Goal: Information Seeking & Learning: Find specific fact

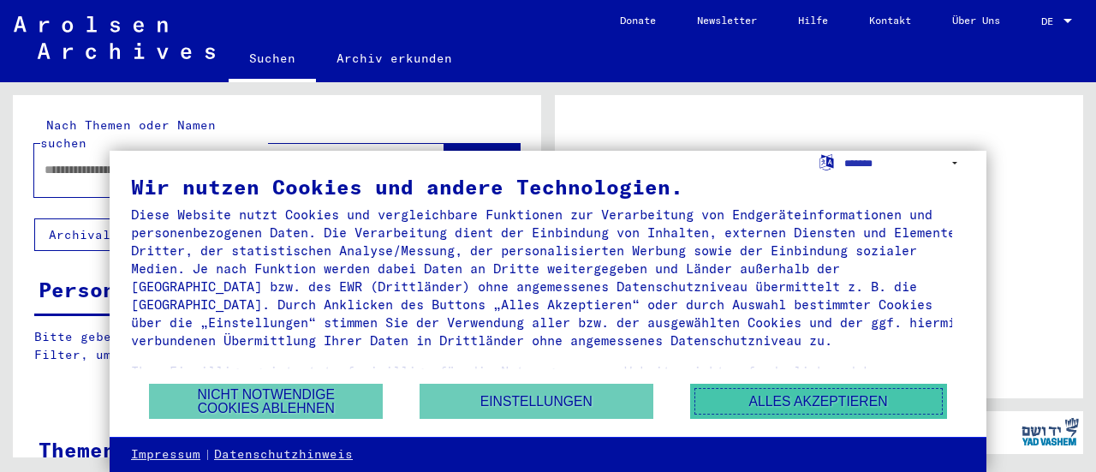
click at [738, 399] on button "Alles akzeptieren" at bounding box center [818, 401] width 257 height 35
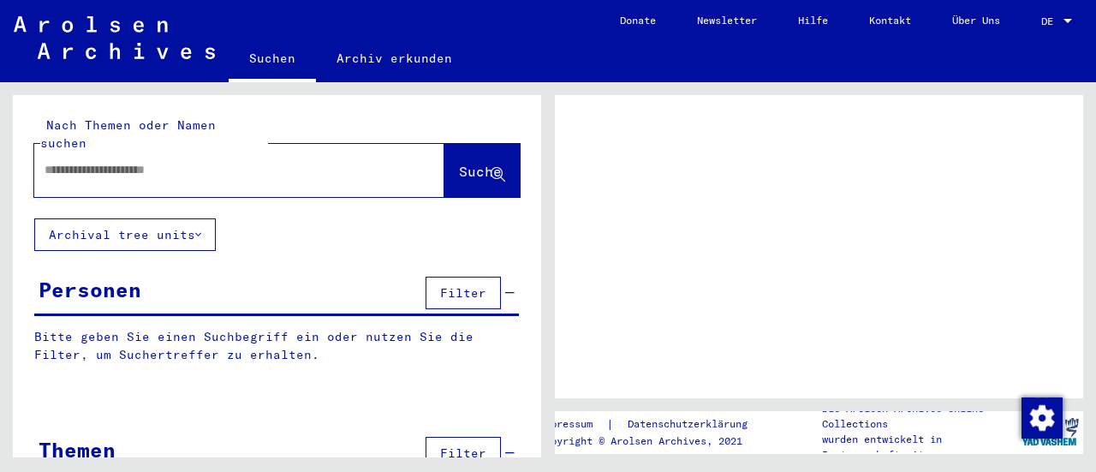
click at [170, 161] on input "text" at bounding box center [224, 170] width 359 height 18
type input "**********"
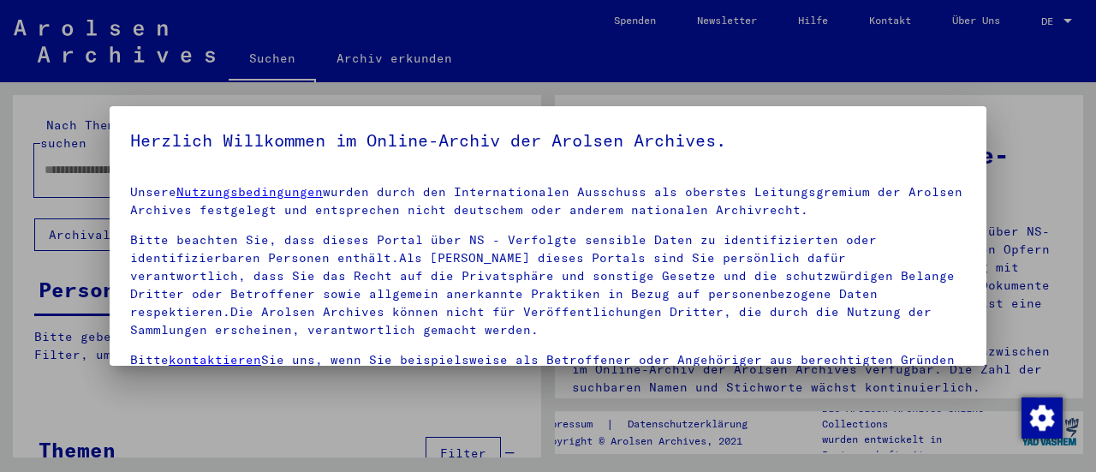
scroll to position [159, 0]
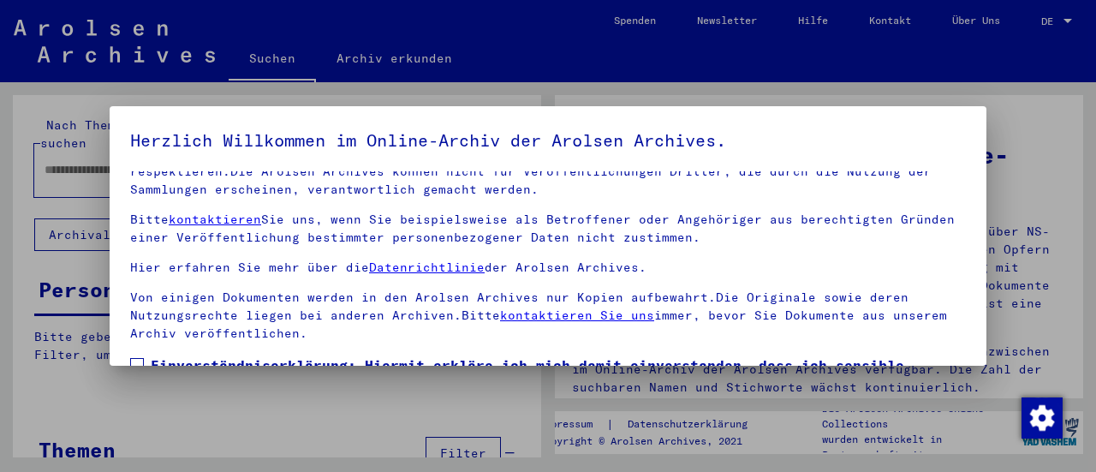
click at [142, 358] on span at bounding box center [137, 365] width 14 height 14
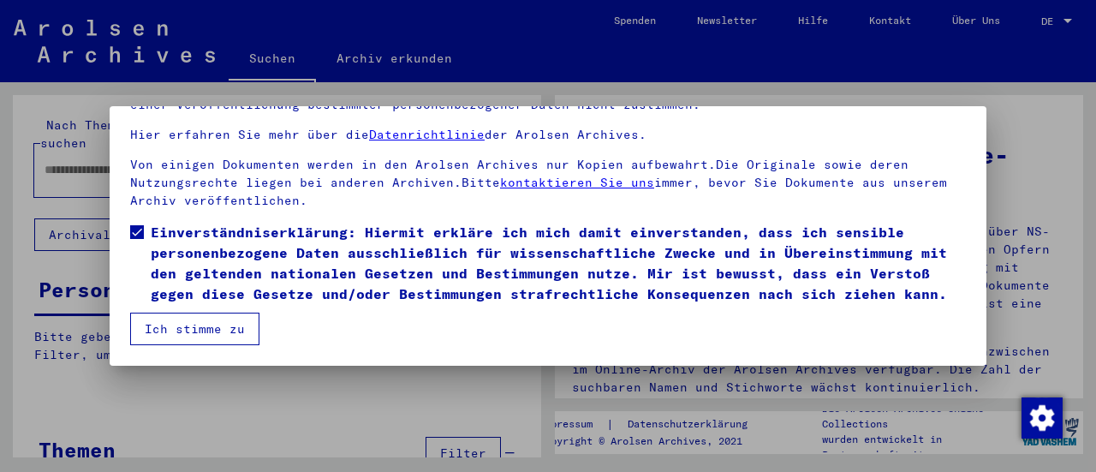
click at [243, 332] on button "Ich stimme zu" at bounding box center [194, 329] width 129 height 33
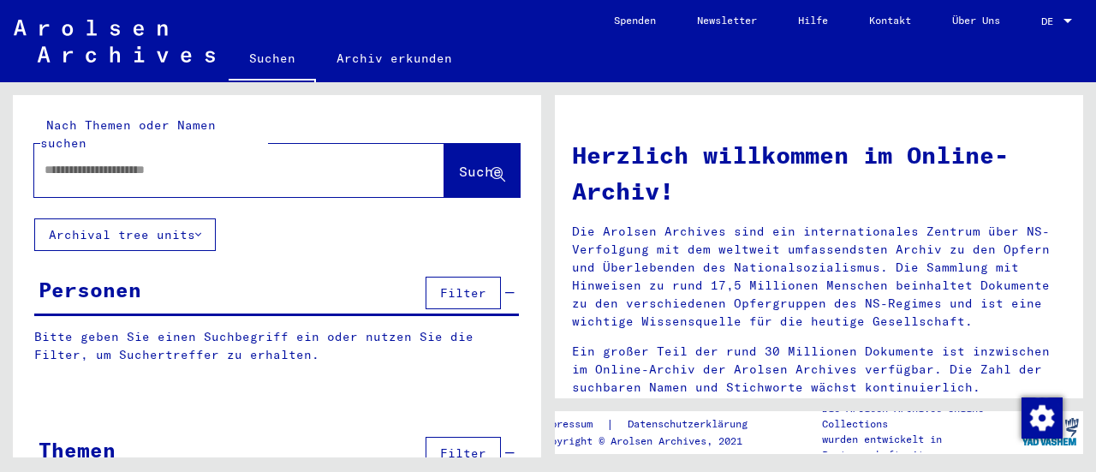
click at [207, 161] on input "text" at bounding box center [219, 170] width 349 height 18
type input "**********"
click at [459, 164] on button "Suche" at bounding box center [481, 170] width 75 height 53
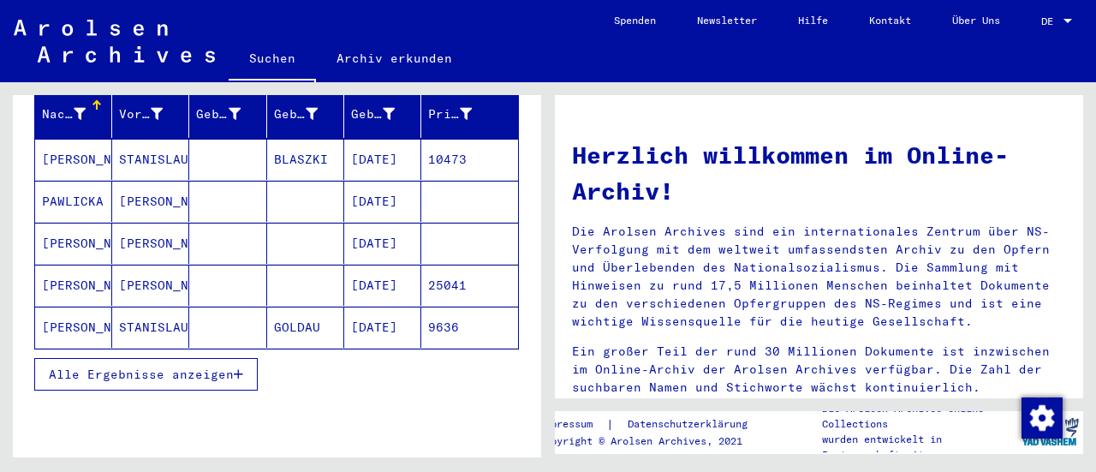
scroll to position [234, 0]
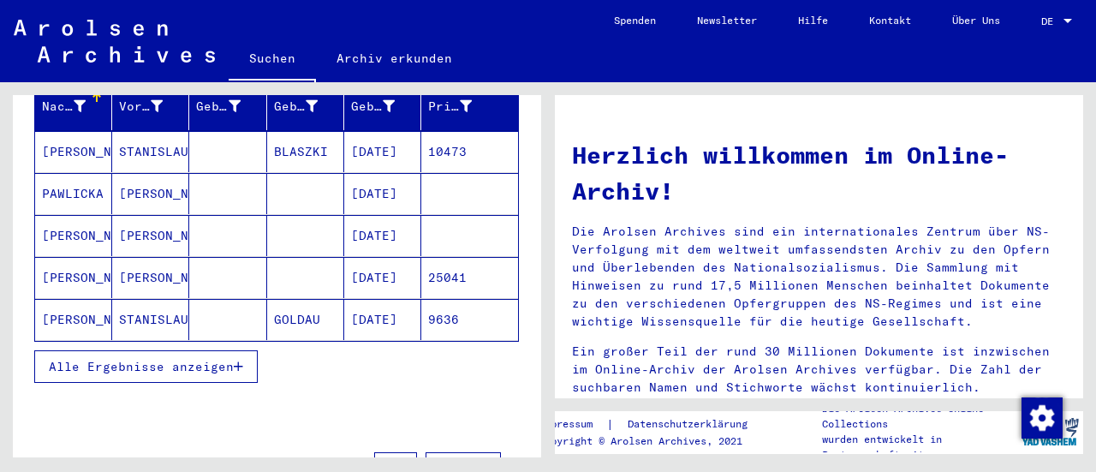
click at [173, 359] on span "Alle Ergebnisse anzeigen" at bounding box center [141, 366] width 185 height 15
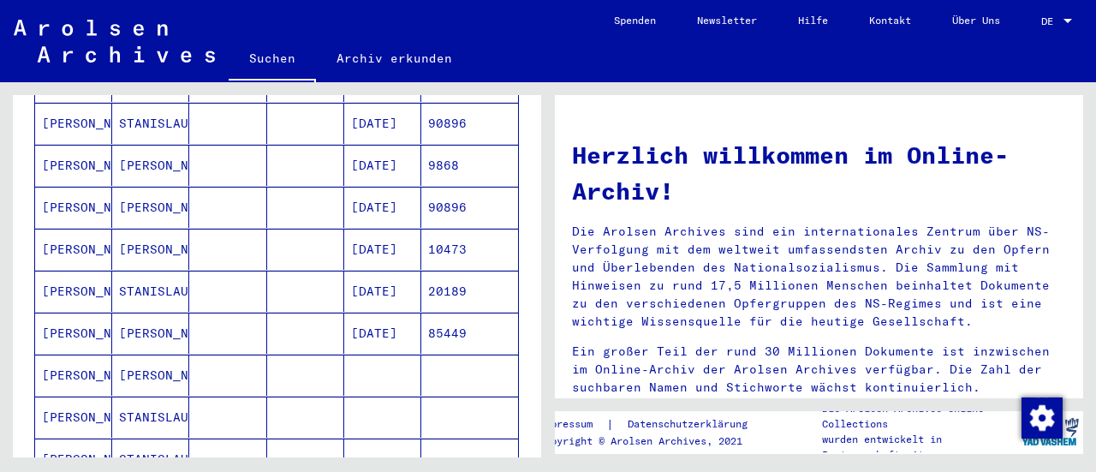
scroll to position [891, 0]
click at [367, 313] on mat-cell "[DATE]" at bounding box center [382, 333] width 77 height 41
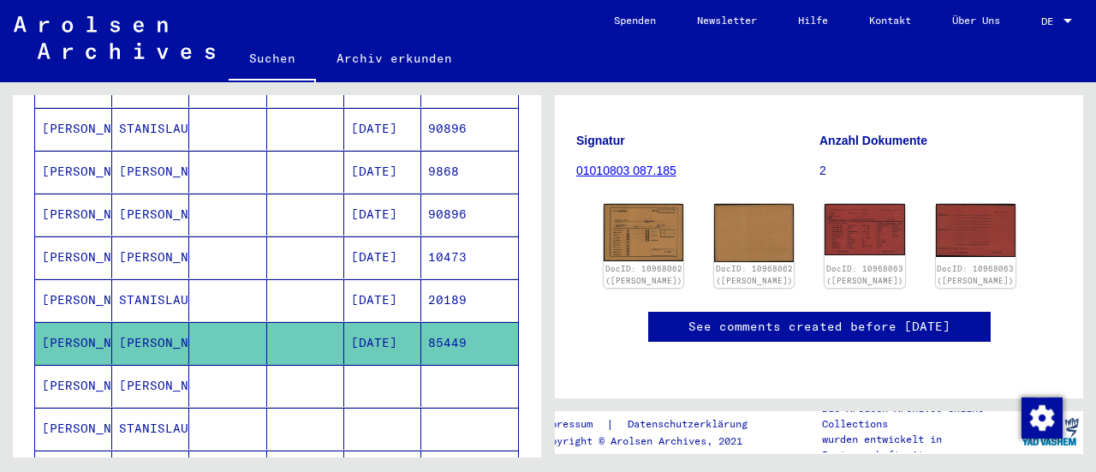
scroll to position [192, 0]
click at [641, 225] on img at bounding box center [644, 232] width 84 height 60
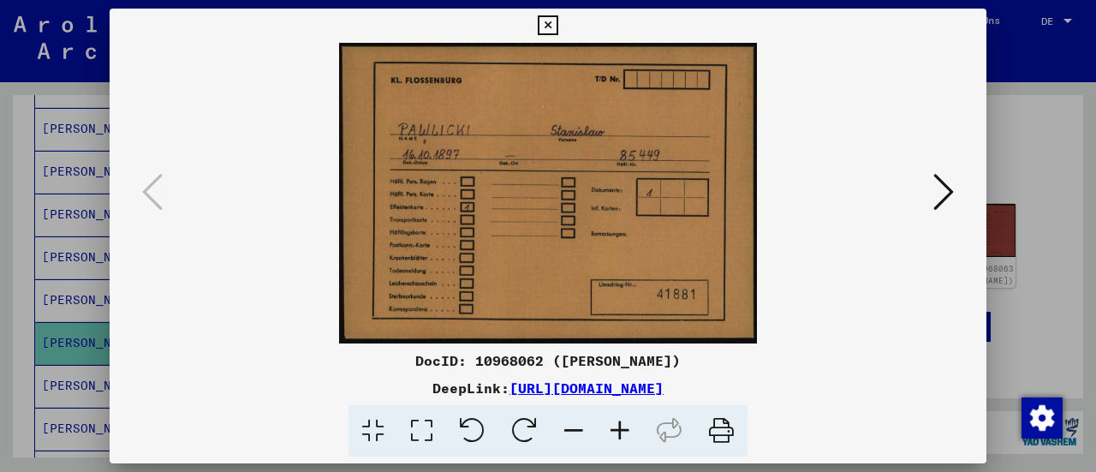
click at [932, 195] on button at bounding box center [943, 193] width 31 height 49
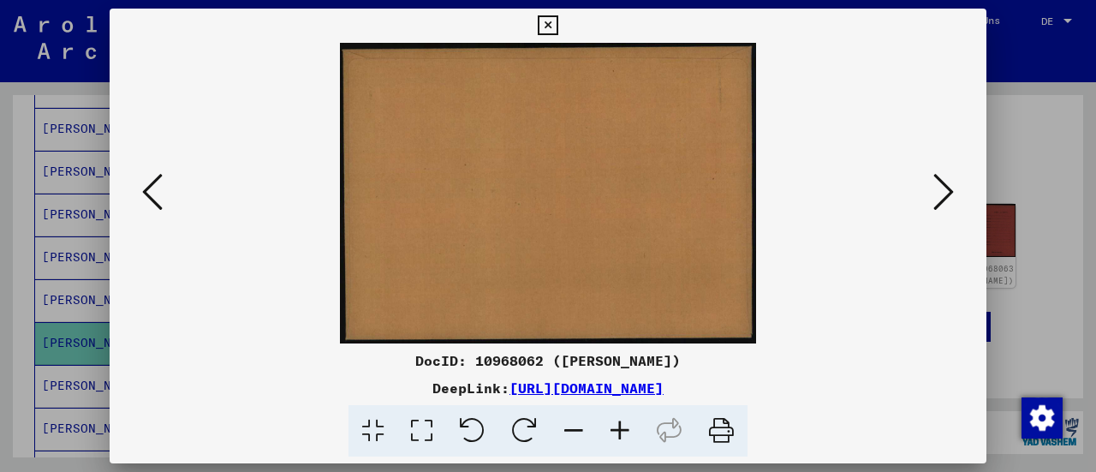
click at [932, 195] on button at bounding box center [943, 193] width 31 height 49
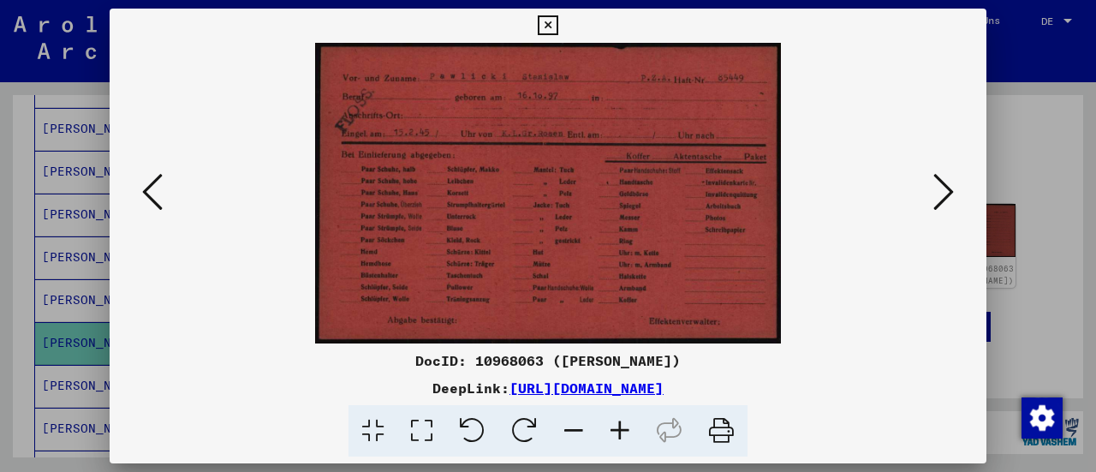
click at [932, 195] on button at bounding box center [943, 193] width 31 height 49
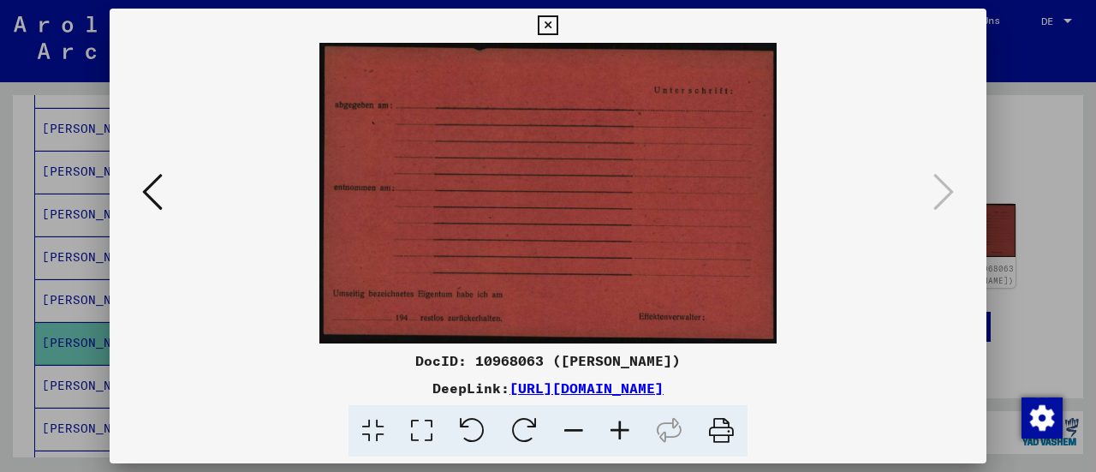
click at [552, 25] on icon at bounding box center [548, 25] width 20 height 21
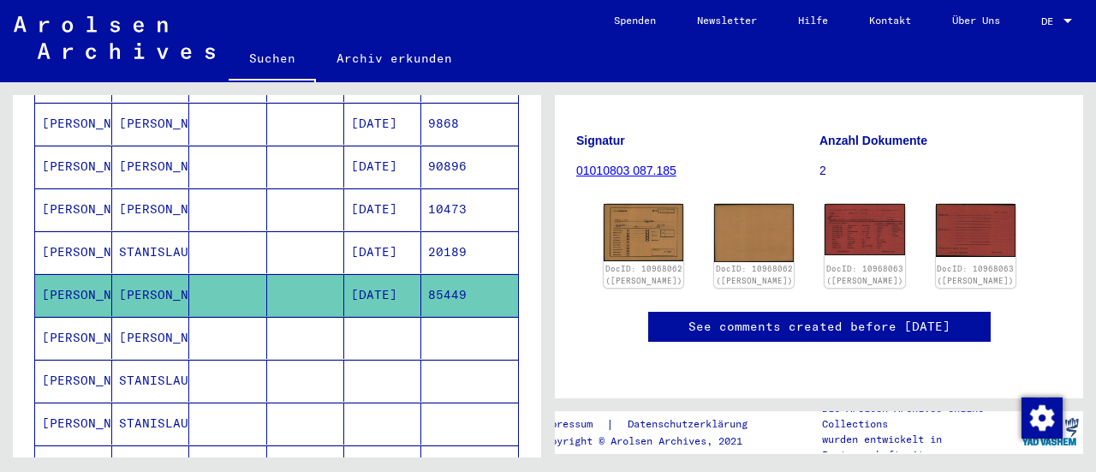
scroll to position [993, 0]
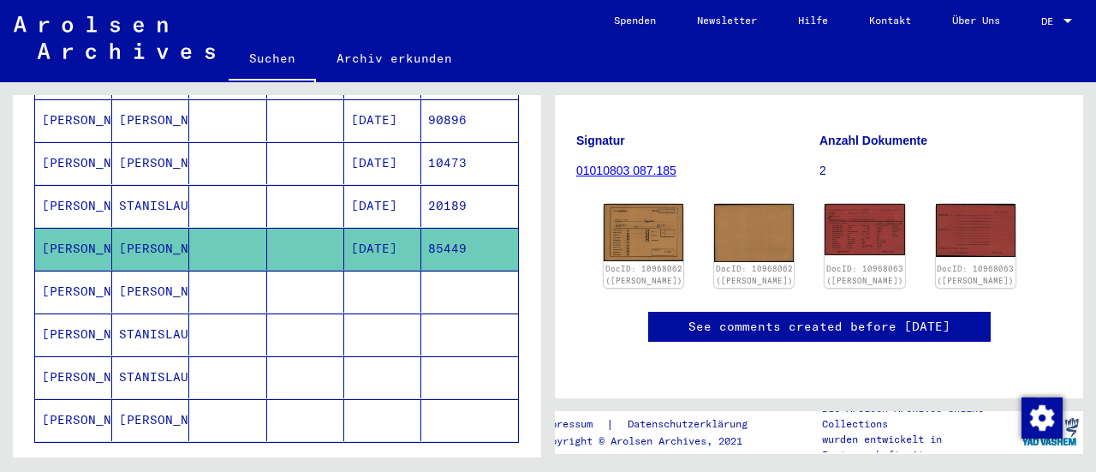
click at [74, 271] on mat-cell "[PERSON_NAME]" at bounding box center [73, 292] width 77 height 42
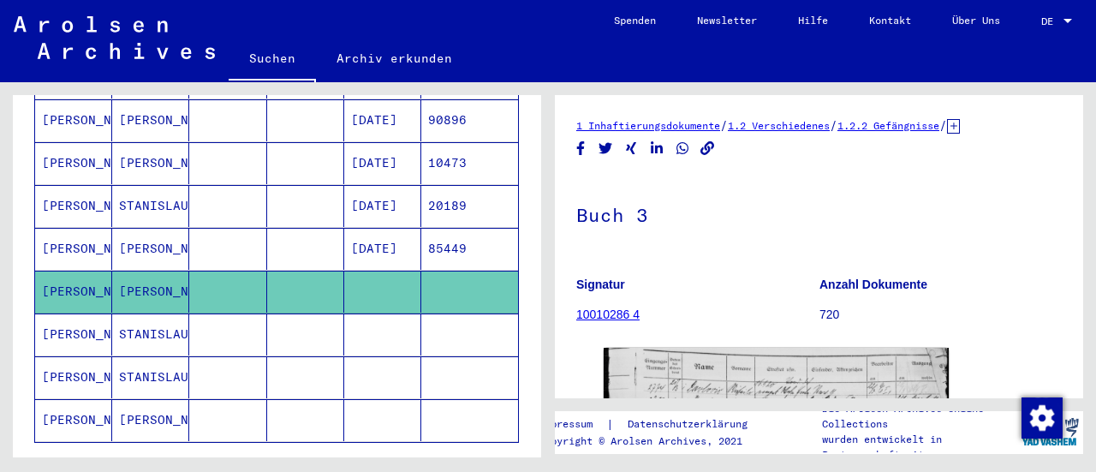
scroll to position [240, 0]
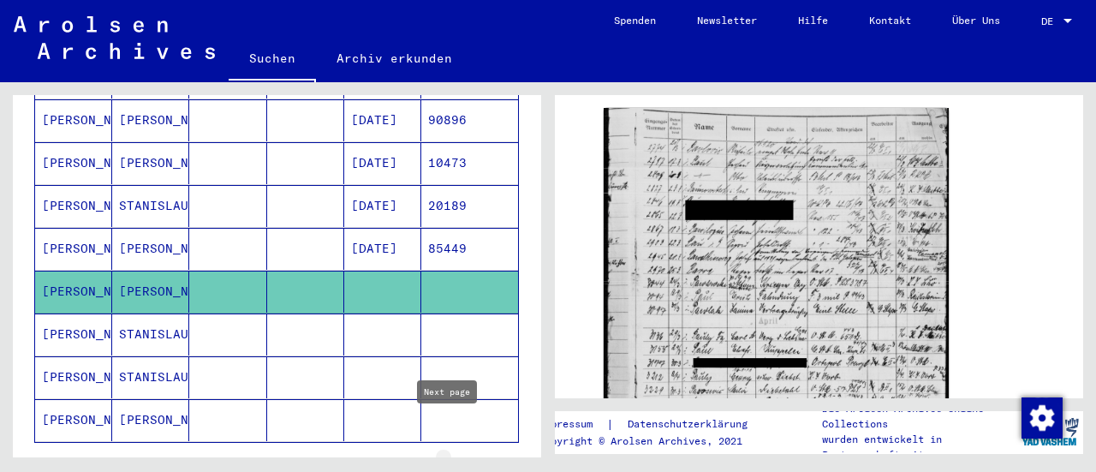
click at [449, 456] on icon "Next page" at bounding box center [461, 468] width 24 height 24
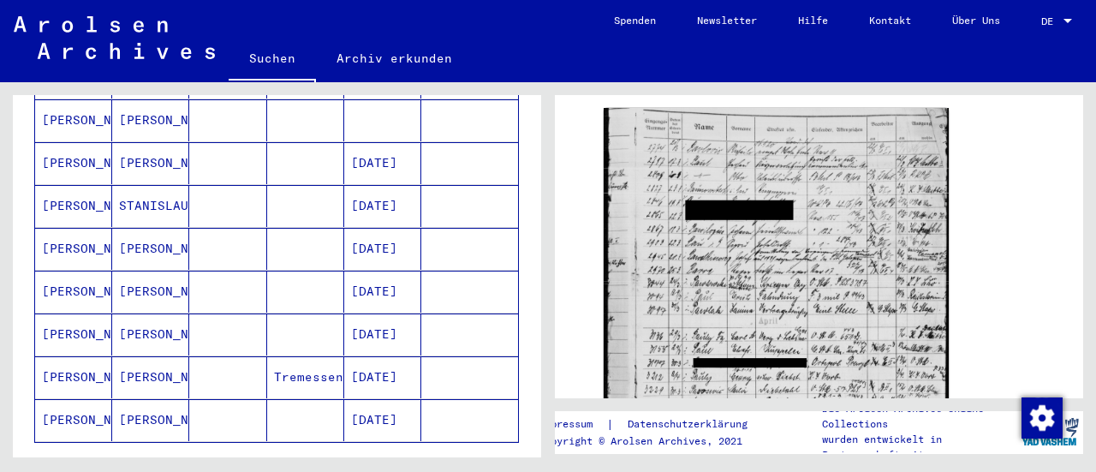
click at [60, 313] on mat-cell "[PERSON_NAME]" at bounding box center [73, 334] width 77 height 42
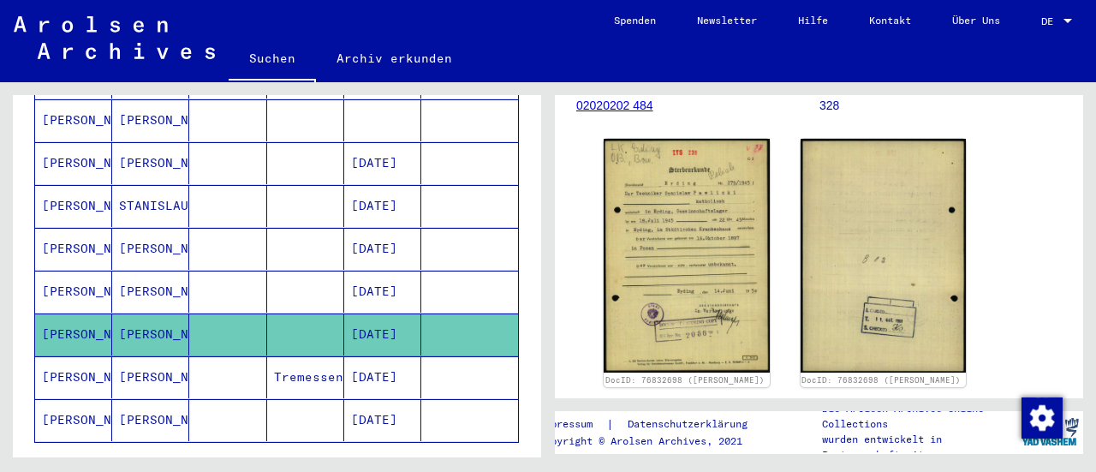
scroll to position [283, 0]
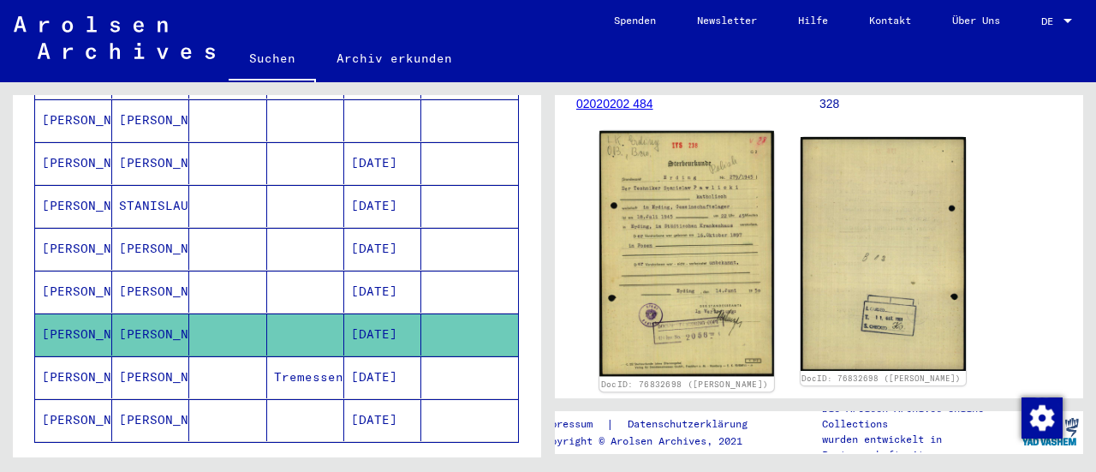
click at [665, 241] on img at bounding box center [686, 254] width 174 height 246
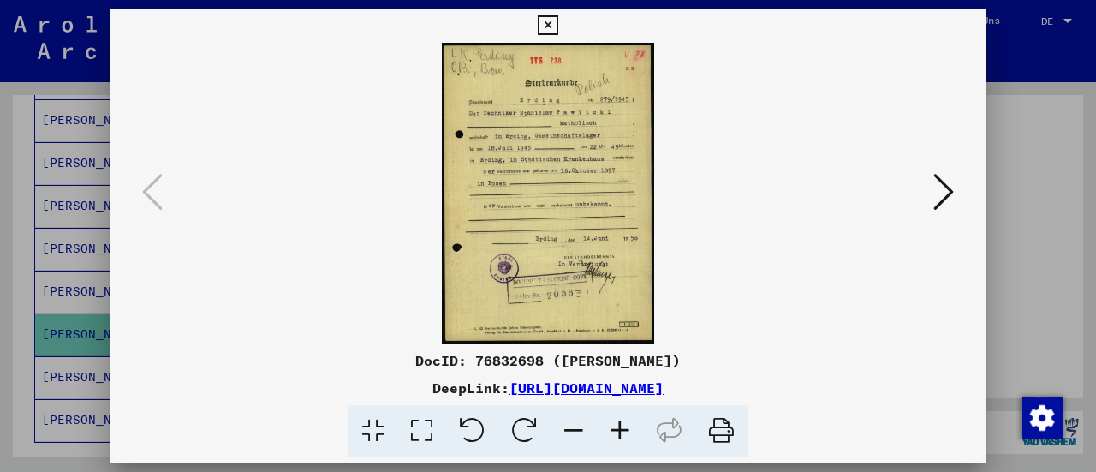
click at [579, 156] on img at bounding box center [548, 193] width 760 height 301
click at [937, 200] on icon at bounding box center [943, 191] width 21 height 41
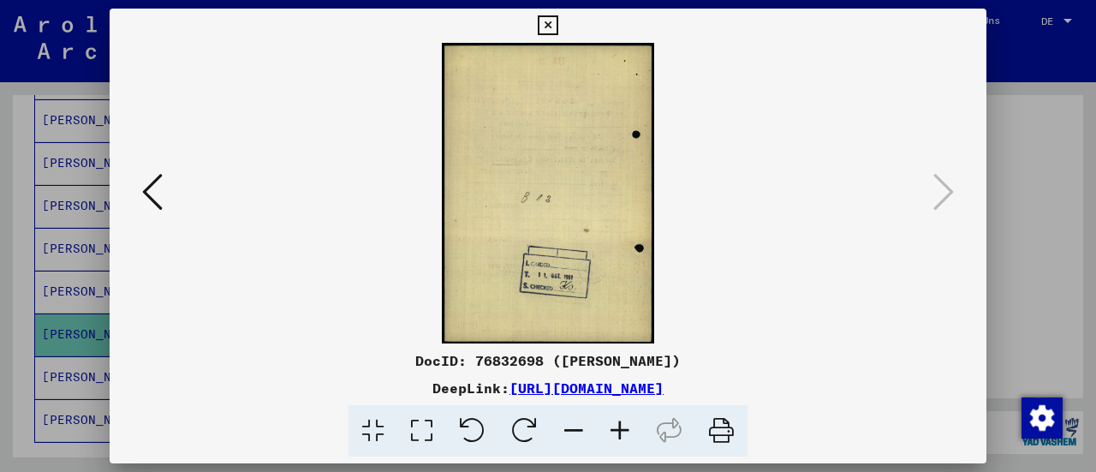
click at [159, 185] on icon at bounding box center [152, 191] width 21 height 41
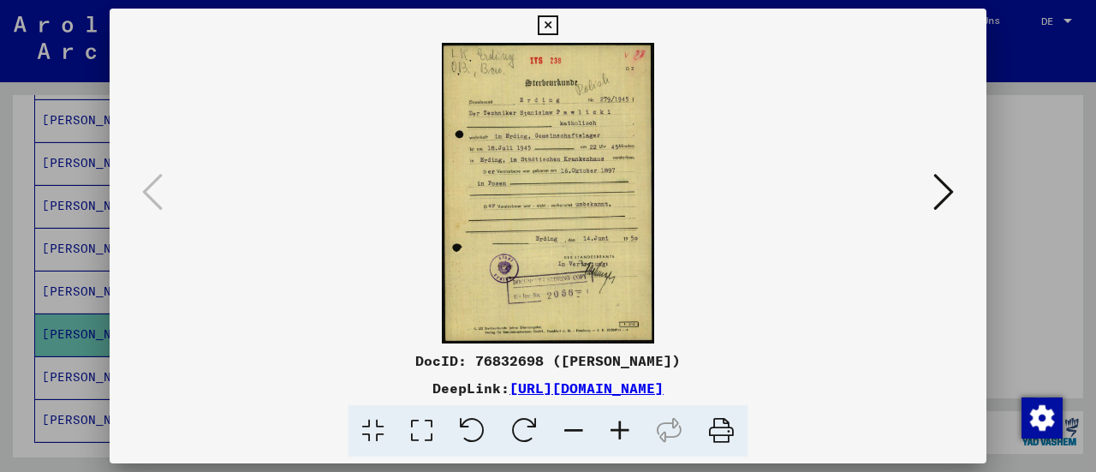
click at [549, 18] on icon at bounding box center [548, 25] width 20 height 21
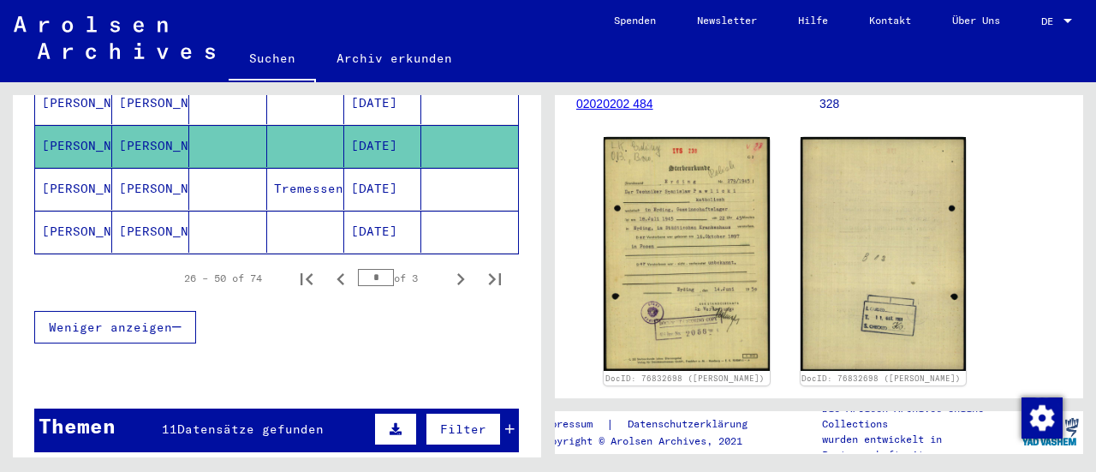
scroll to position [1204, 0]
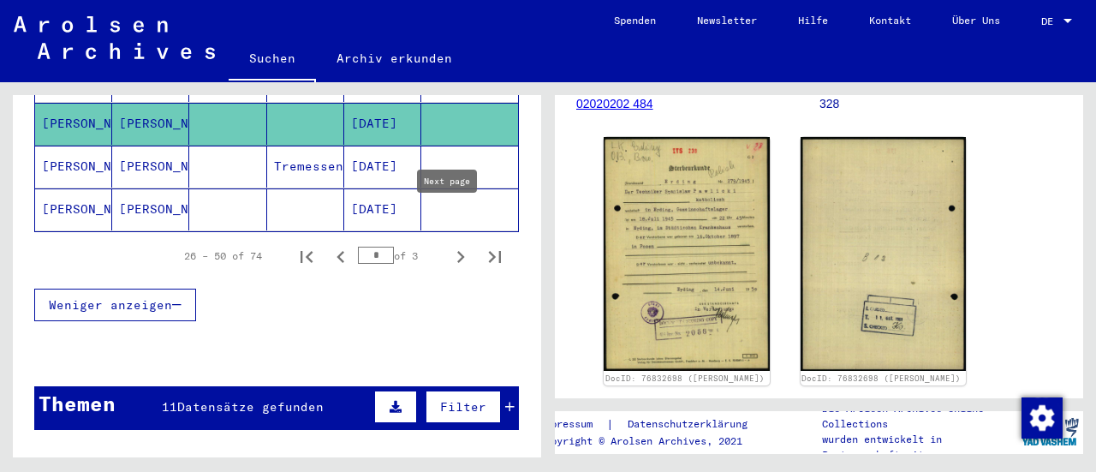
click at [449, 245] on icon "Next page" at bounding box center [461, 257] width 24 height 24
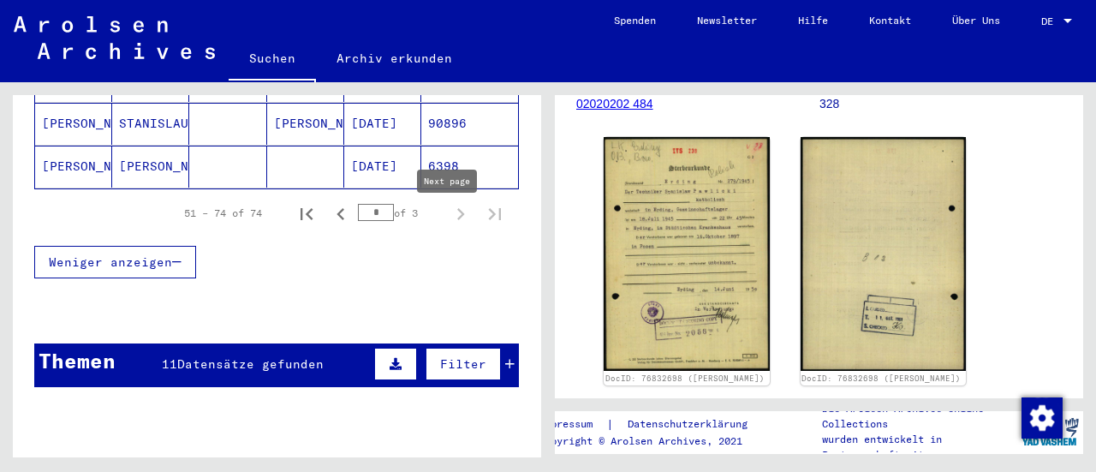
type input "*"
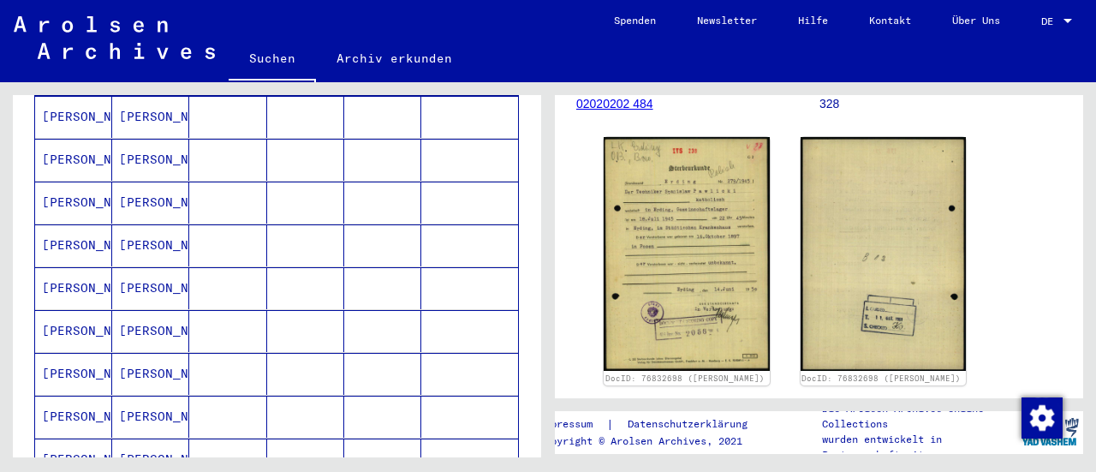
scroll to position [0, 0]
